Goal: Check status: Check status

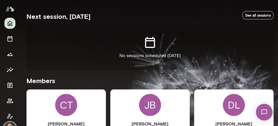
scroll to position [104, 0]
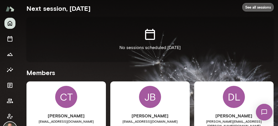
click at [257, 7] on link "See all sessions" at bounding box center [258, 7] width 31 height 9
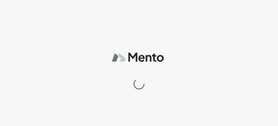
click at [185, 21] on div at bounding box center [139, 63] width 278 height 126
